Goal: Transaction & Acquisition: Subscribe to service/newsletter

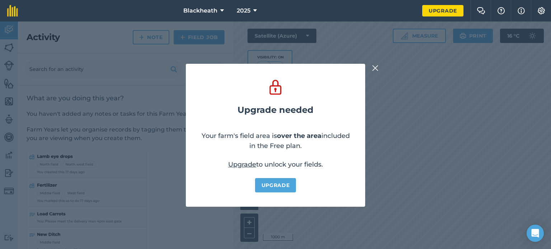
click at [375, 68] on img at bounding box center [375, 68] width 6 height 9
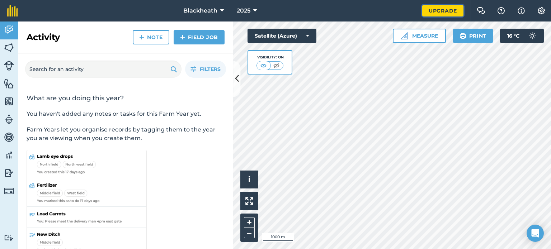
click at [438, 10] on link "Upgrade" at bounding box center [443, 10] width 41 height 11
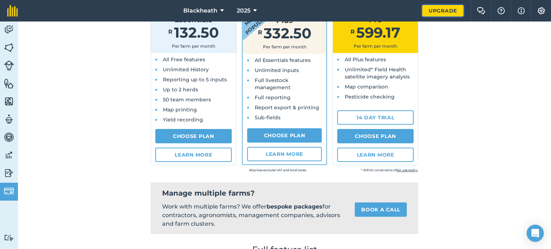
scroll to position [108, 0]
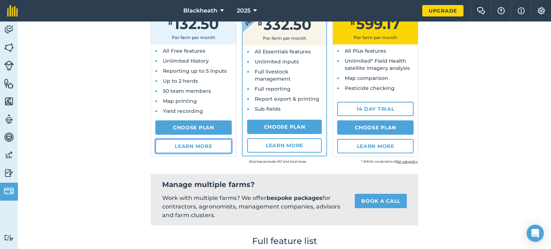
click at [178, 148] on link "Learn more" at bounding box center [193, 146] width 76 height 14
